Goal: Information Seeking & Learning: Learn about a topic

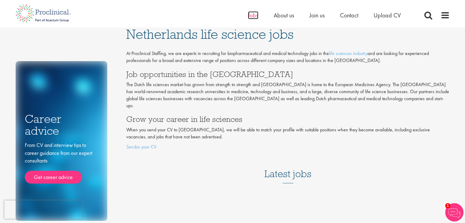
click at [253, 16] on span "Jobs" at bounding box center [253, 15] width 10 height 8
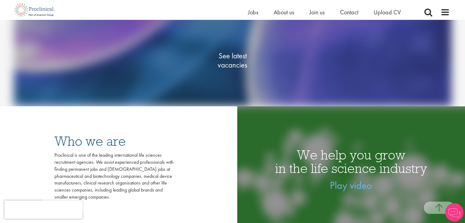
scroll to position [106, 0]
click at [235, 53] on span "See latest vacancies" at bounding box center [232, 60] width 61 height 18
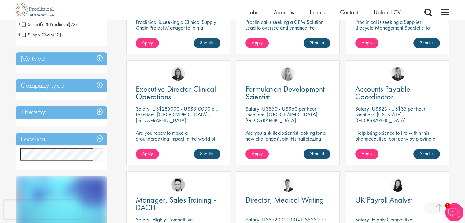
scroll to position [210, 0]
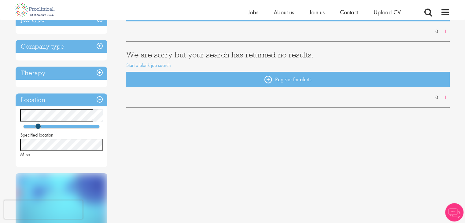
scroll to position [83, 0]
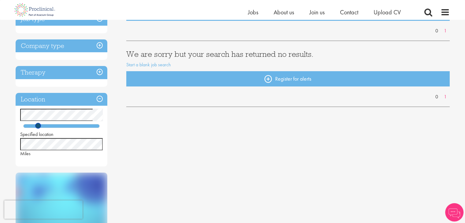
drag, startPoint x: 38, startPoint y: 125, endPoint x: 98, endPoint y: 125, distance: 60.2
click at [41, 125] on span at bounding box center [38, 126] width 6 height 6
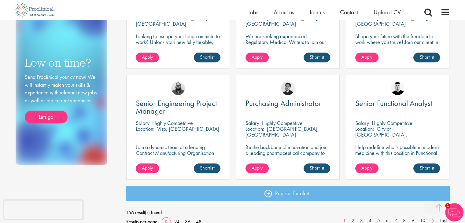
scroll to position [396, 0]
